Goal: Information Seeking & Learning: Learn about a topic

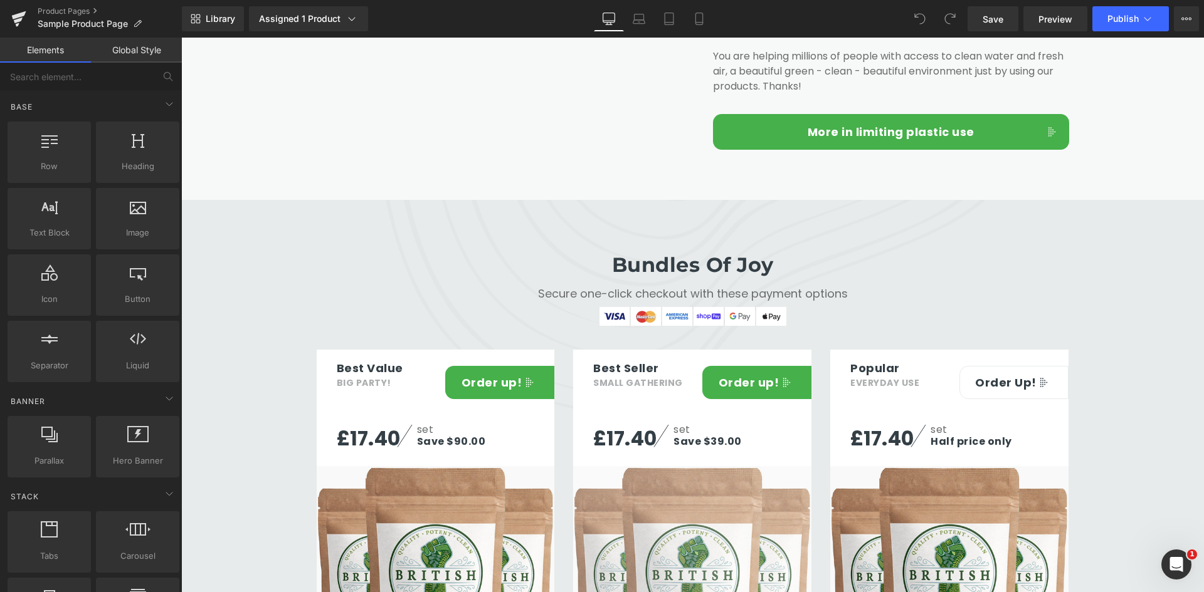
scroll to position [2695, 0]
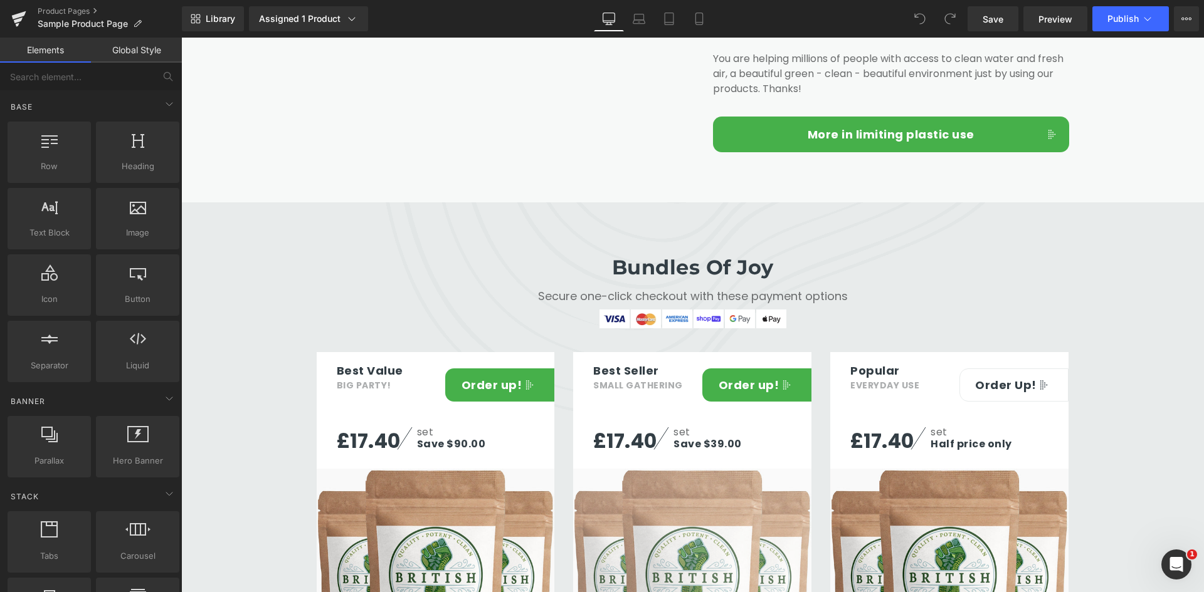
click at [666, 469] on img at bounding box center [692, 588] width 238 height 238
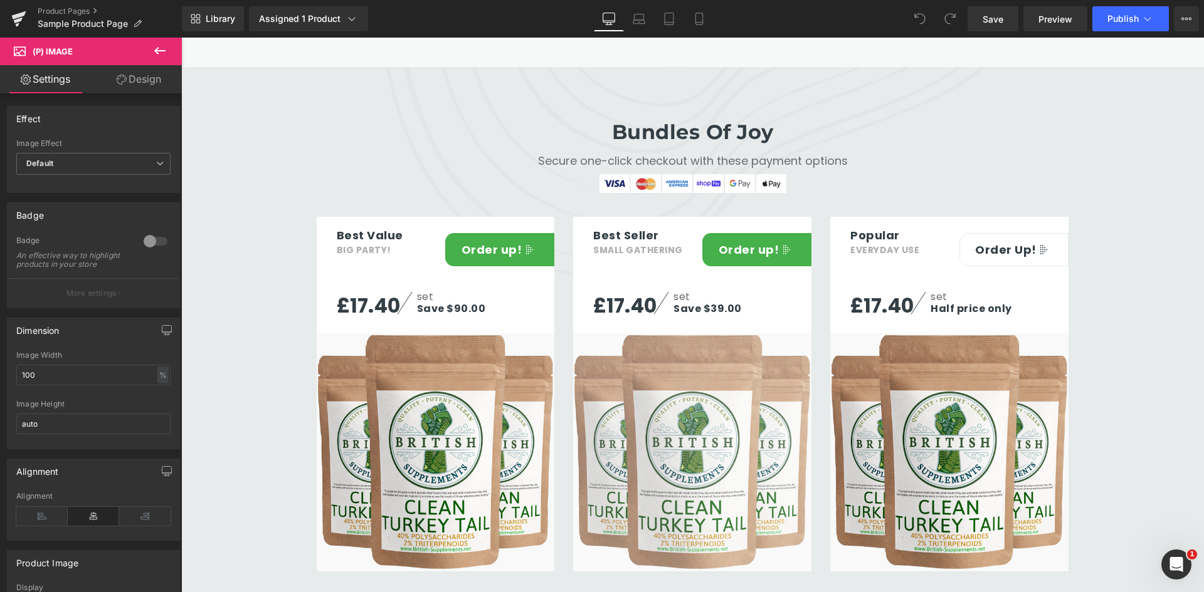
scroll to position [2821, 0]
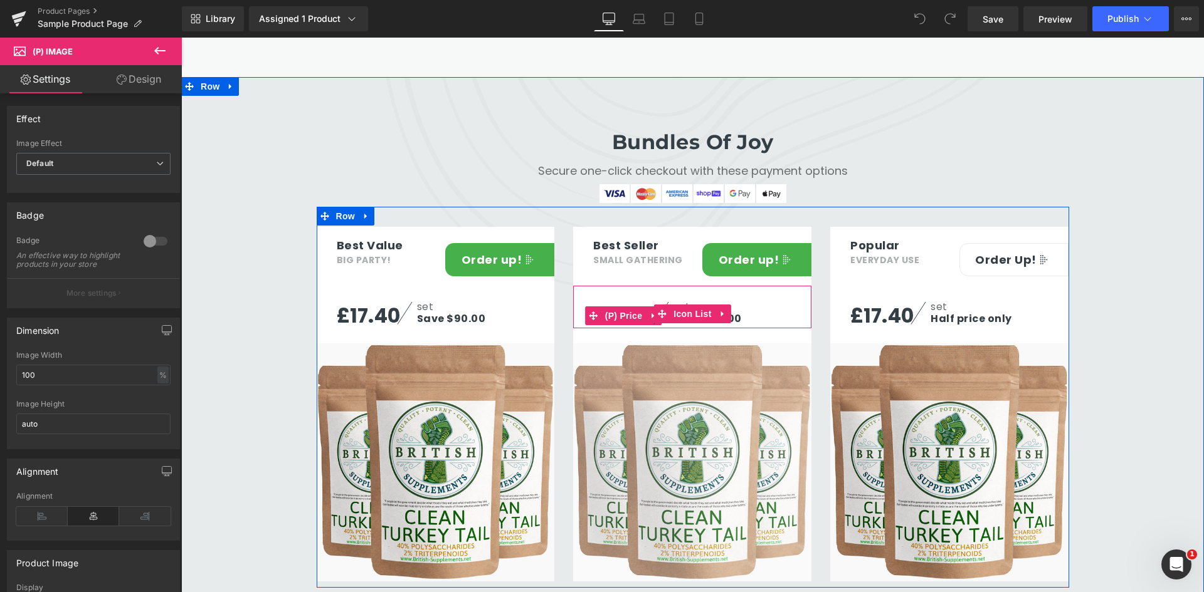
click at [606, 307] on span "(P) Price" at bounding box center [624, 316] width 44 height 19
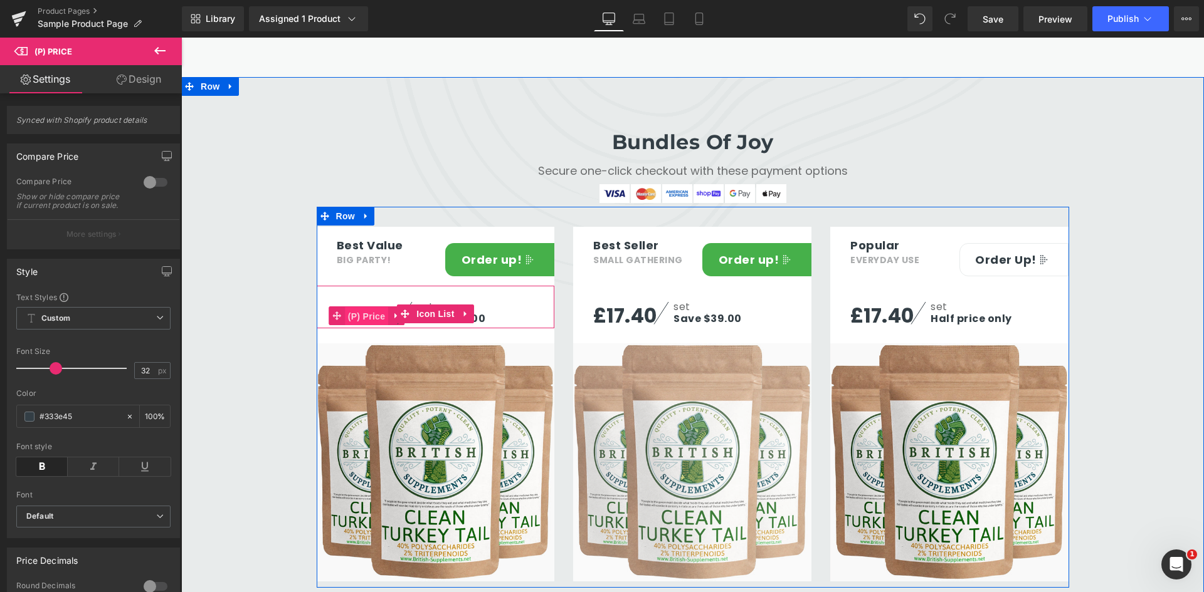
click at [366, 307] on span "(P) Price" at bounding box center [367, 316] width 44 height 19
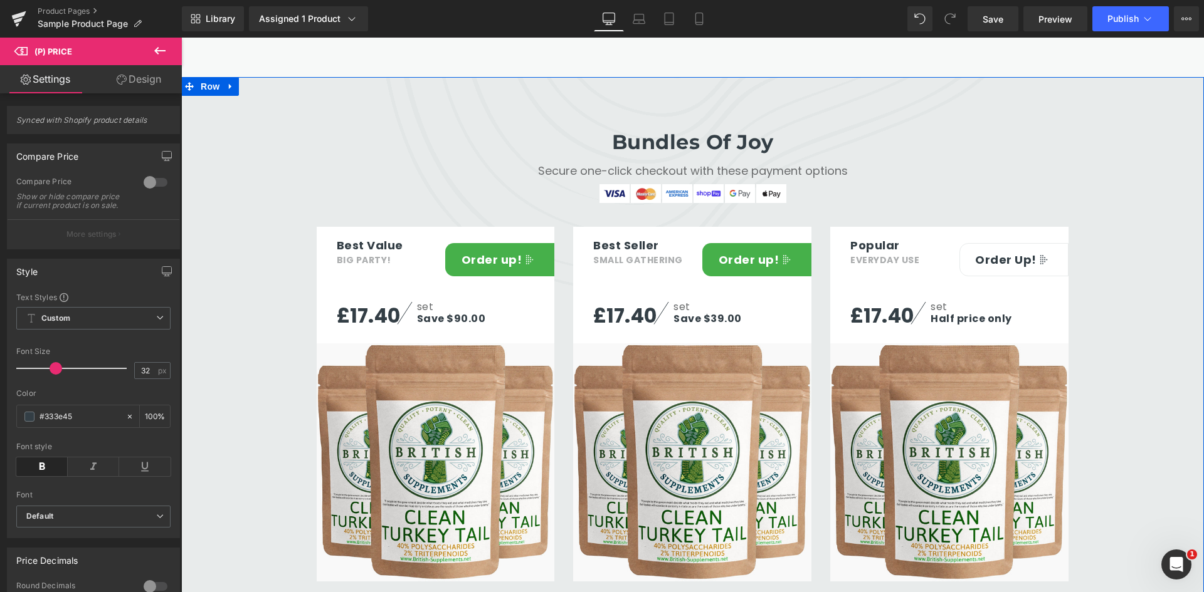
click at [1145, 244] on div "Bundles Of Joy Heading Secure one-click checkout with these payment options Tex…" at bounding box center [692, 347] width 1022 height 479
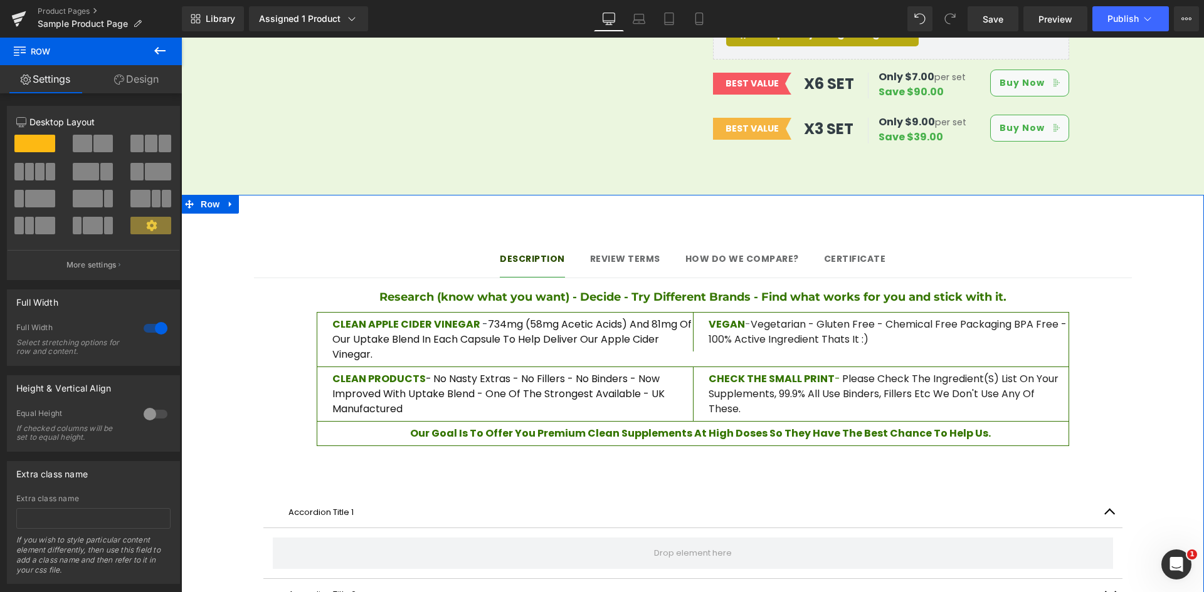
scroll to position [893, 0]
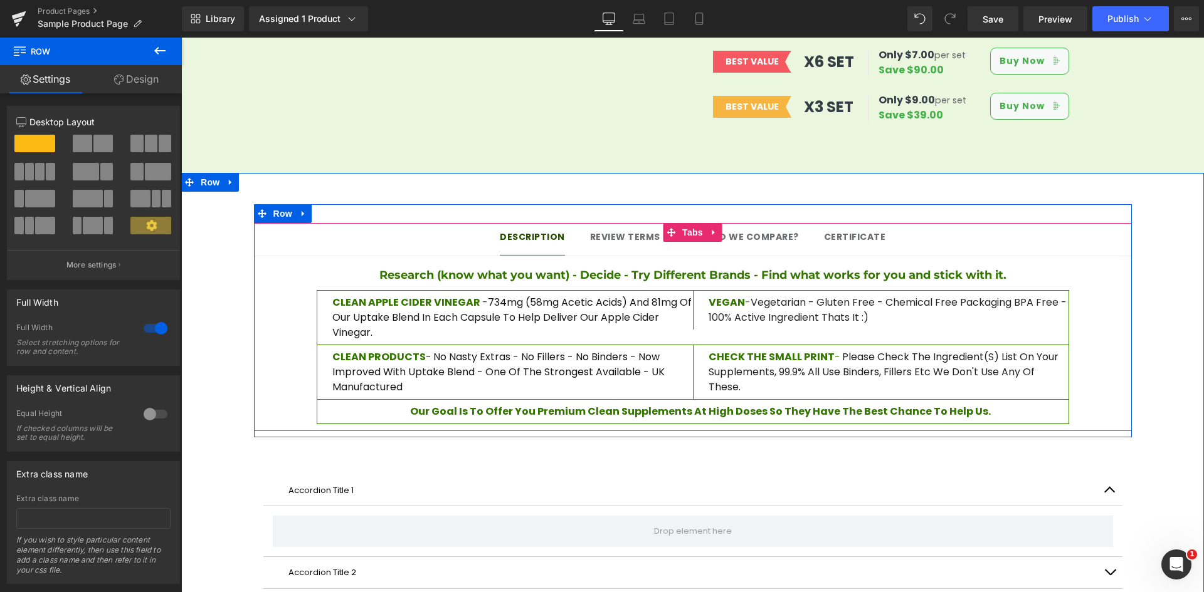
click at [181, 38] on div at bounding box center [181, 38] width 0 height 0
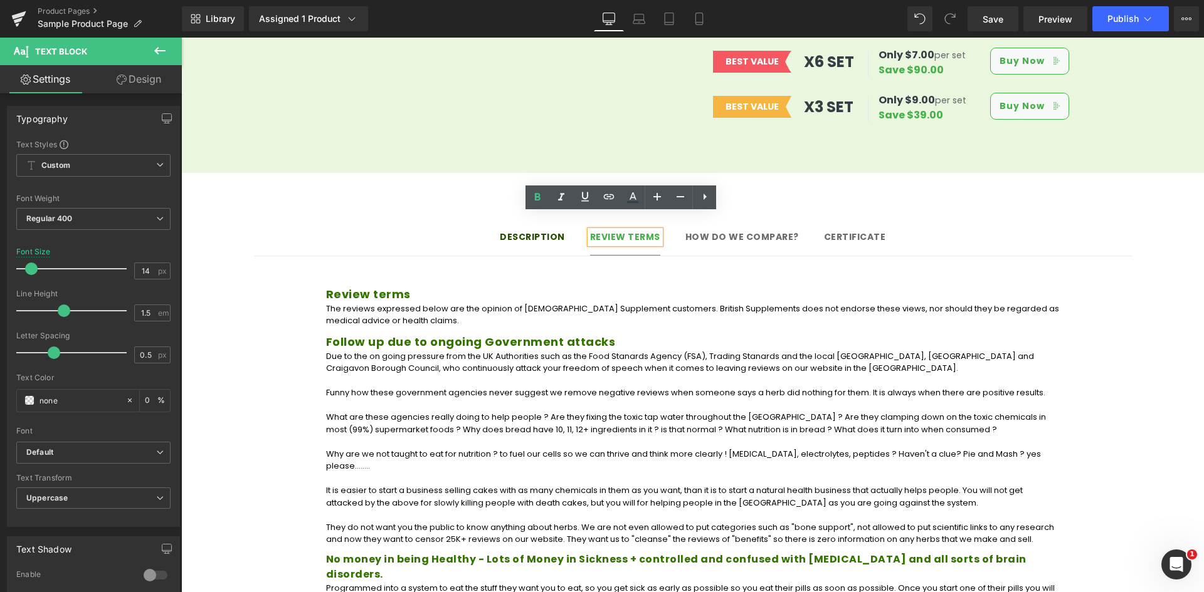
click at [532, 231] on strong "Description" at bounding box center [532, 237] width 65 height 13
